Goal: Information Seeking & Learning: Learn about a topic

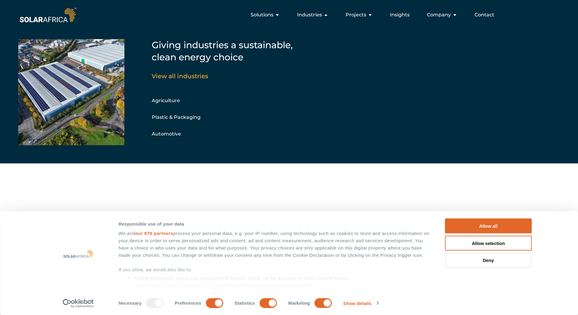
click at [315, 15] on span "Industries" at bounding box center [309, 14] width 25 height 7
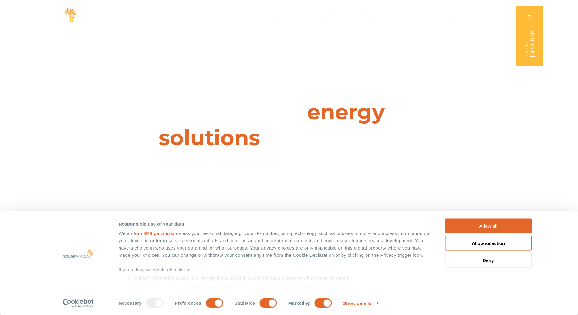
click at [315, 15] on span "Industries" at bounding box center [309, 14] width 25 height 7
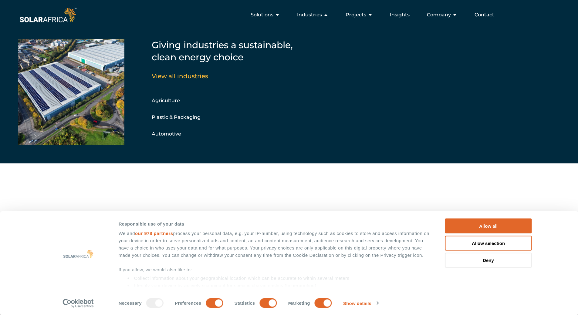
click at [315, 15] on span "Industries" at bounding box center [309, 14] width 25 height 7
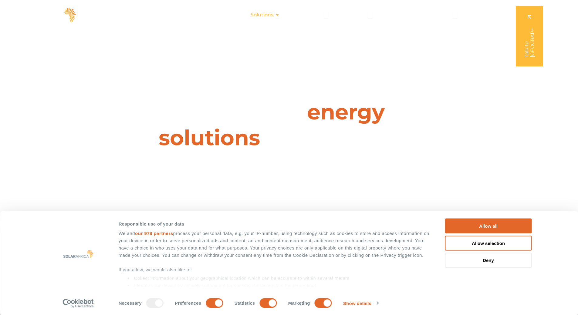
click at [269, 18] on span "Solutions" at bounding box center [262, 14] width 23 height 7
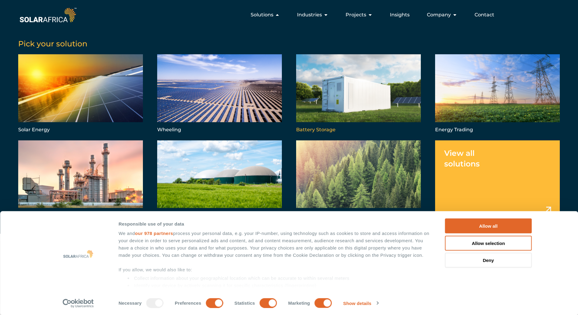
click at [352, 103] on link "Menu" at bounding box center [358, 94] width 125 height 80
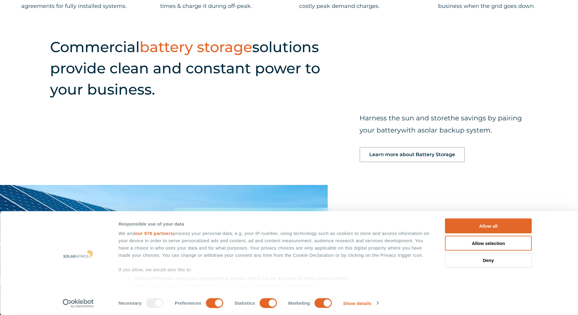
scroll to position [634, 0]
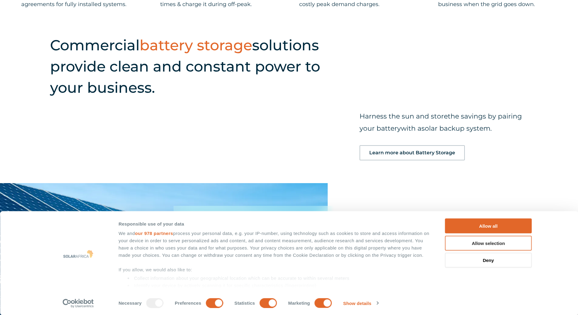
click at [486, 241] on button "Allow selection" at bounding box center [488, 243] width 87 height 15
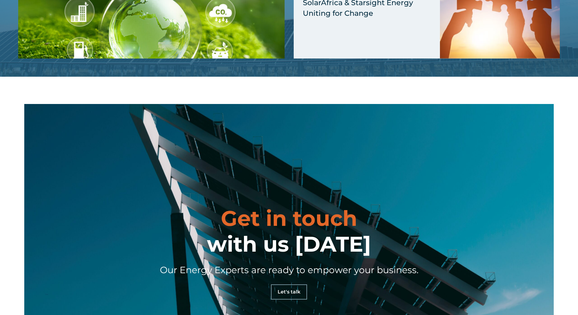
scroll to position [1726, 0]
